Goal: Information Seeking & Learning: Learn about a topic

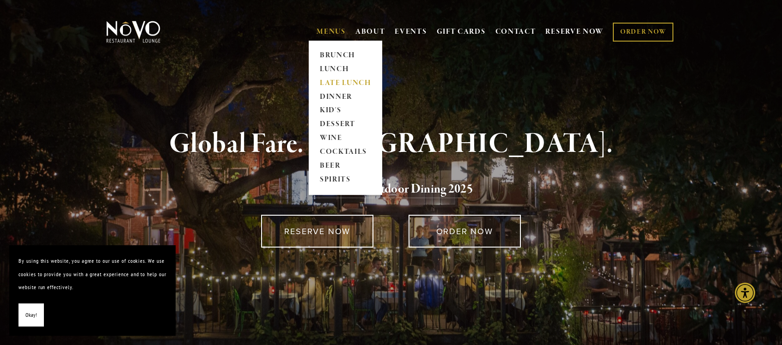
click at [341, 82] on link "LATE LUNCH" at bounding box center [346, 83] width 58 height 14
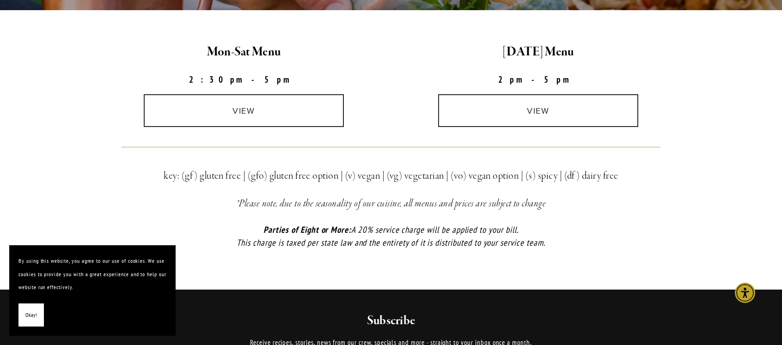
scroll to position [288, 0]
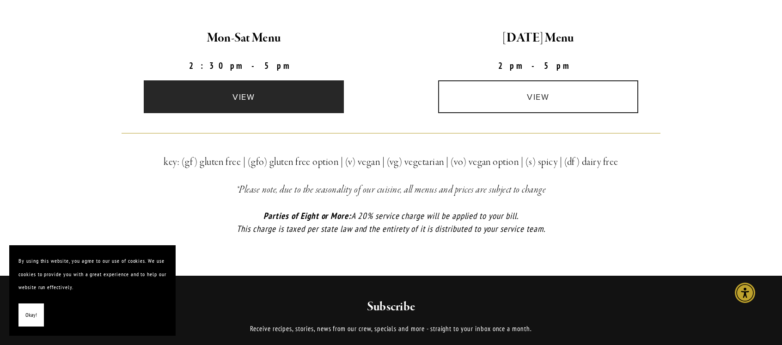
click at [255, 91] on link "view" at bounding box center [244, 96] width 201 height 33
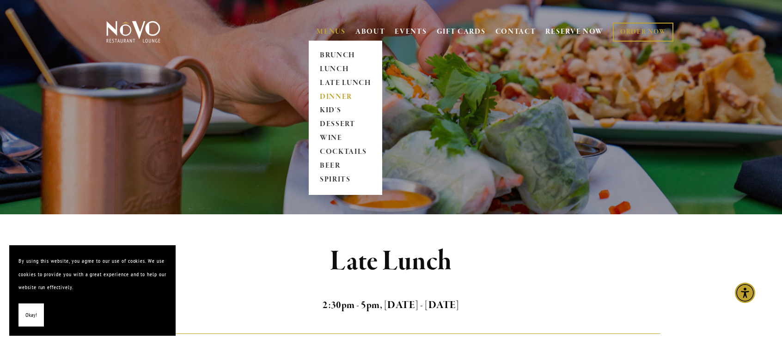
click at [343, 97] on link "DINNER" at bounding box center [346, 97] width 58 height 14
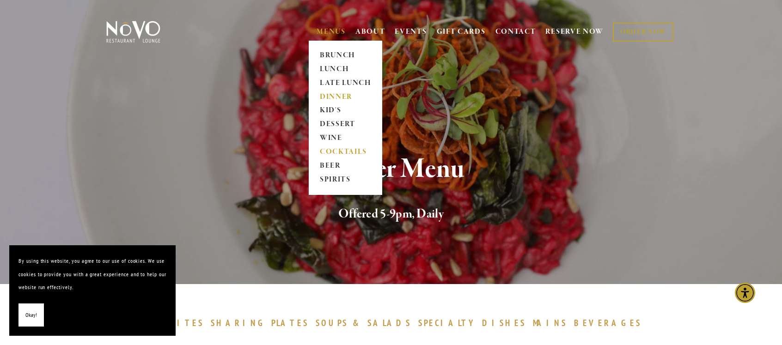
click at [330, 148] on link "COCKTAILS" at bounding box center [346, 153] width 58 height 14
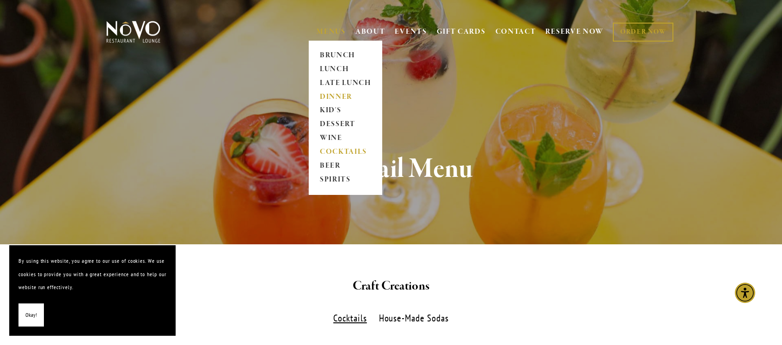
click at [340, 96] on link "DINNER" at bounding box center [346, 97] width 58 height 14
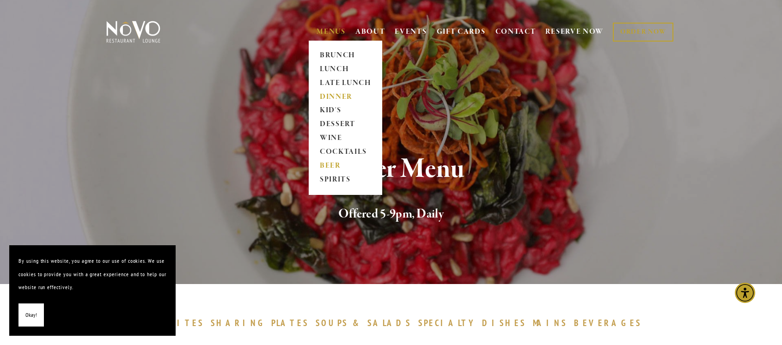
click at [321, 164] on link "BEER" at bounding box center [346, 167] width 58 height 14
